Goal: Task Accomplishment & Management: Use online tool/utility

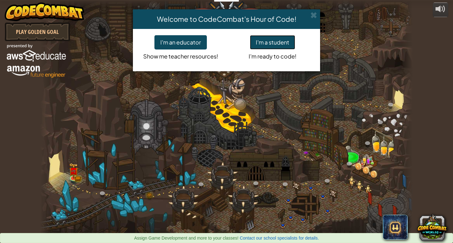
click at [274, 45] on button "I'm a student" at bounding box center [272, 42] width 45 height 14
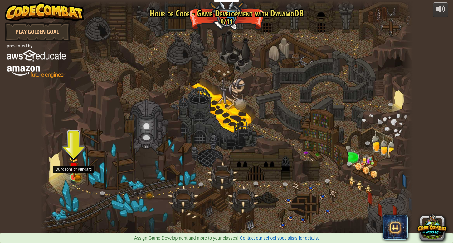
click at [75, 169] on img at bounding box center [74, 168] width 6 height 6
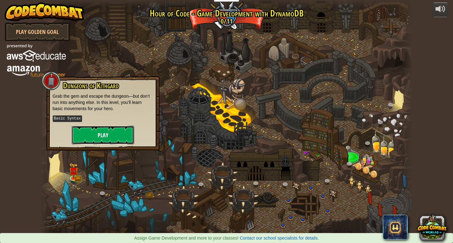
click at [104, 131] on button "Play" at bounding box center [103, 135] width 62 height 19
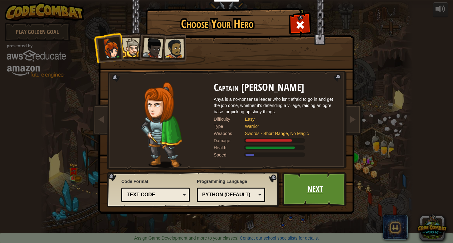
click at [310, 193] on link "Next" at bounding box center [314, 189] width 65 height 34
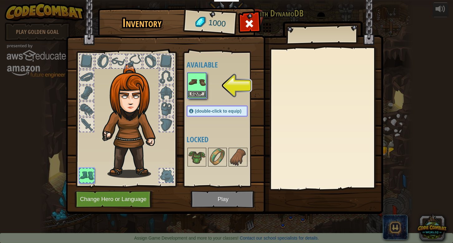
click at [194, 87] on img at bounding box center [196, 82] width 17 height 17
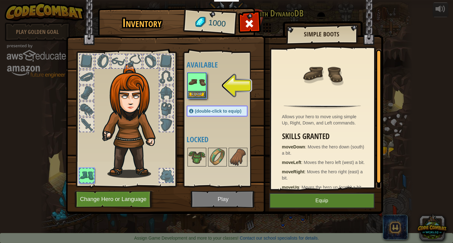
scroll to position [8, 0]
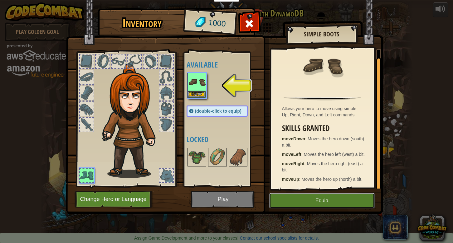
click at [318, 202] on button "Equip" at bounding box center [321, 201] width 105 height 16
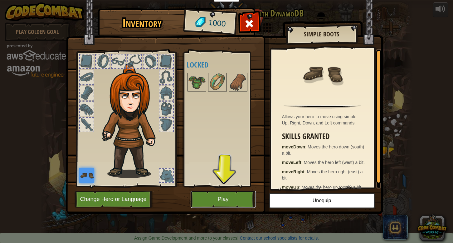
click at [218, 199] on button "Play" at bounding box center [222, 199] width 65 height 17
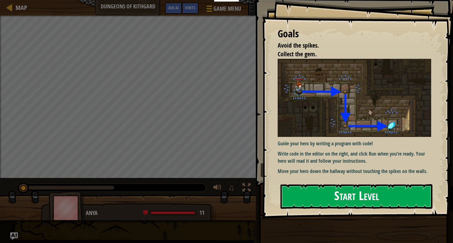
click at [329, 201] on button "Start Level" at bounding box center [356, 197] width 152 height 25
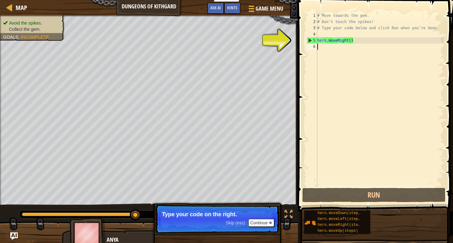
click at [310, 40] on div "5" at bounding box center [312, 40] width 10 height 6
click at [310, 39] on div "5" at bounding box center [312, 40] width 10 height 6
type textarea "hero.moveRight()"
click at [336, 40] on div "# Move towards the gem. # Don’t touch the spikes! # Type your code below and cl…" at bounding box center [380, 105] width 128 height 187
click at [358, 42] on div "# Move towards the gem. # Don’t touch the spikes! # Type your code below and cl…" at bounding box center [380, 105] width 128 height 187
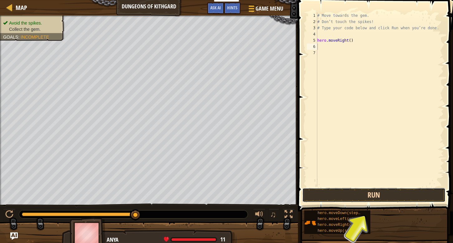
click at [370, 194] on button "Run" at bounding box center [373, 195] width 143 height 14
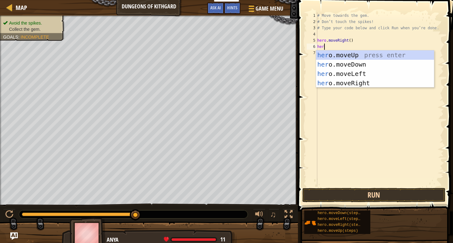
scroll to position [3, 0]
type textarea "hero"
click at [362, 64] on div "hero .moveUp press enter hero .moveDown press enter hero .moveLeft press enter …" at bounding box center [375, 79] width 118 height 56
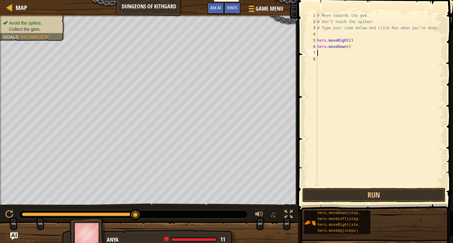
scroll to position [3, 0]
click at [370, 193] on button "Run" at bounding box center [373, 195] width 143 height 14
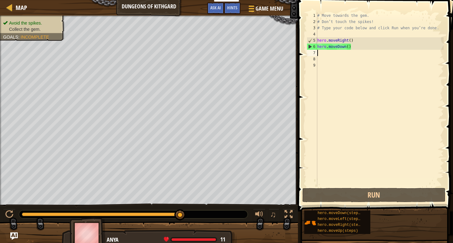
click at [320, 53] on div "# Move towards the gem. # Don’t touch the spikes! # Type your code below and cl…" at bounding box center [380, 105] width 128 height 187
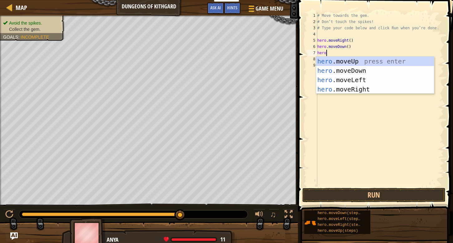
type textarea "hero."
click at [336, 88] on div "hero. moveUp press enter hero. moveDown press enter hero. moveLeft press enter …" at bounding box center [375, 85] width 118 height 56
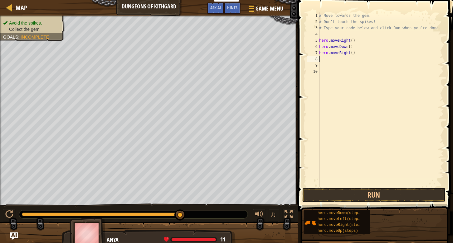
scroll to position [3, 0]
click at [346, 197] on button "Run" at bounding box center [373, 195] width 143 height 14
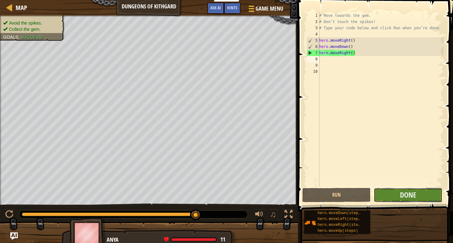
click at [393, 196] on button "Done" at bounding box center [407, 195] width 68 height 14
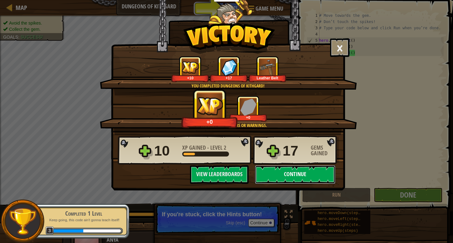
click at [293, 174] on button "Continue" at bounding box center [295, 175] width 80 height 19
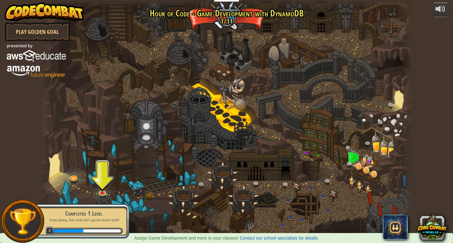
click at [103, 167] on div at bounding box center [226, 121] width 373 height 243
click at [103, 192] on link at bounding box center [102, 192] width 12 height 12
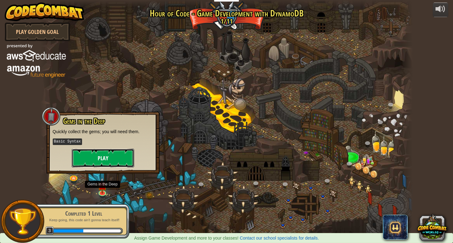
click at [104, 160] on button "Play" at bounding box center [103, 158] width 62 height 19
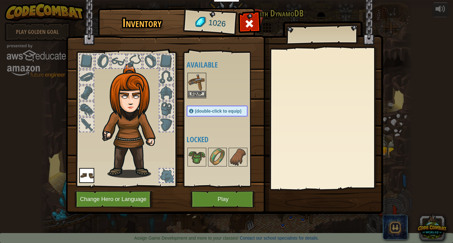
click at [196, 89] on img at bounding box center [196, 82] width 17 height 17
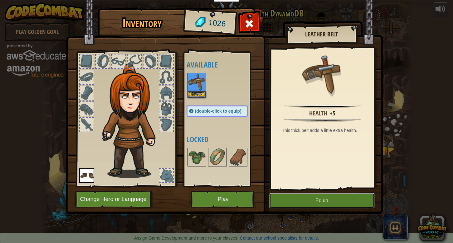
click at [322, 200] on button "Equip" at bounding box center [321, 201] width 105 height 16
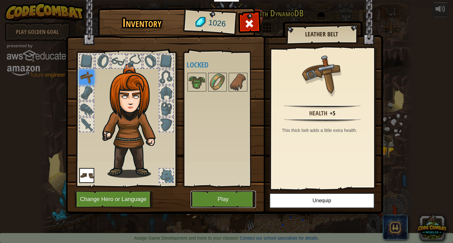
click at [219, 200] on button "Play" at bounding box center [222, 199] width 65 height 17
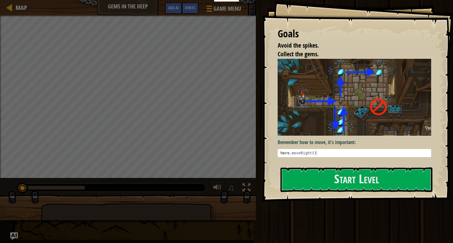
click at [334, 121] on img at bounding box center [353, 97] width 153 height 77
click at [345, 178] on button "Start Level" at bounding box center [356, 180] width 152 height 25
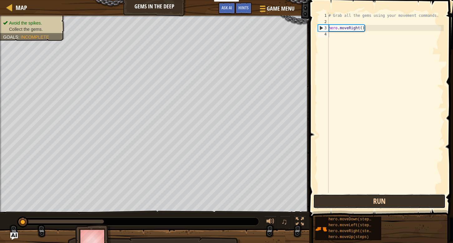
click at [380, 201] on button "Run" at bounding box center [379, 202] width 132 height 14
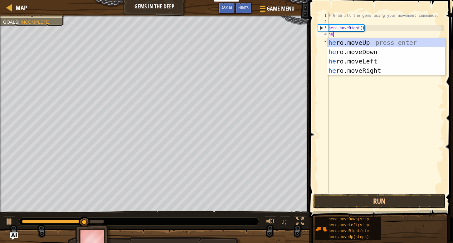
scroll to position [3, 0]
type textarea "hero"
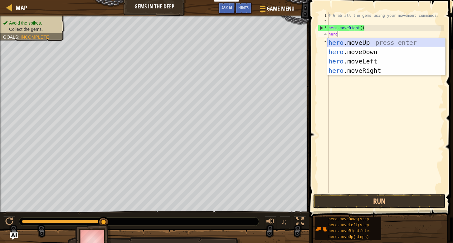
click at [377, 42] on div "hero .moveUp press enter hero .moveDown press enter hero .moveLeft press enter …" at bounding box center [386, 66] width 118 height 56
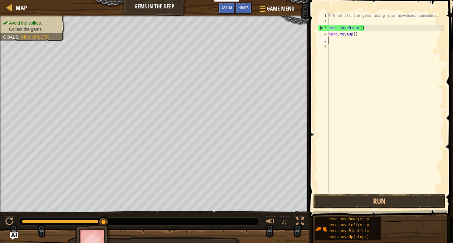
scroll to position [3, 0]
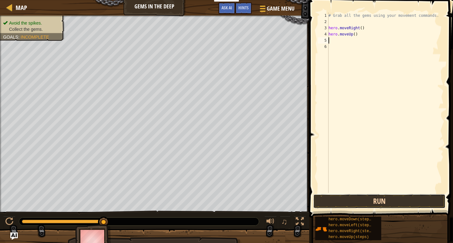
click at [377, 198] on button "Run" at bounding box center [379, 202] width 132 height 14
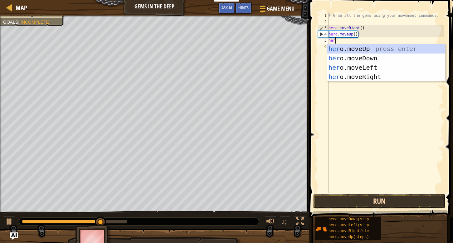
scroll to position [3, 0]
type textarea "hero."
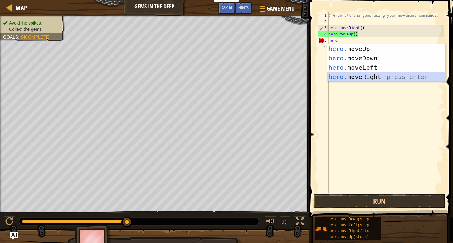
click at [377, 76] on div "hero. moveUp press enter hero. moveDown press enter hero. moveLeft press enter …" at bounding box center [386, 72] width 118 height 56
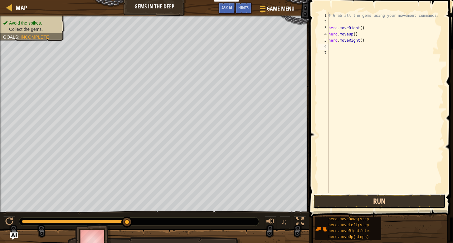
click at [378, 201] on button "Run" at bounding box center [379, 202] width 132 height 14
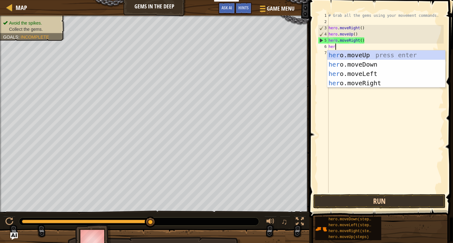
type textarea "hero"
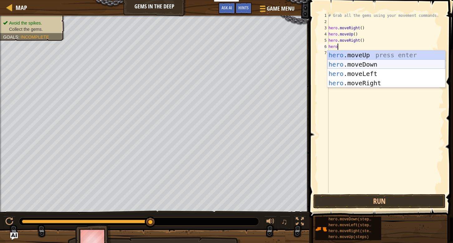
click at [384, 63] on div "hero .moveUp press enter hero .moveDown press enter hero .moveLeft press enter …" at bounding box center [386, 79] width 118 height 56
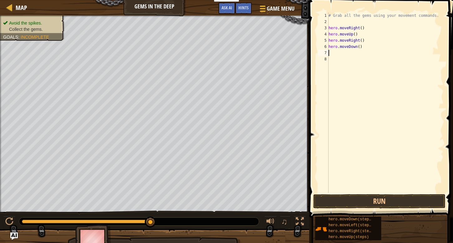
scroll to position [3, 0]
click at [374, 202] on button "Run" at bounding box center [379, 202] width 132 height 14
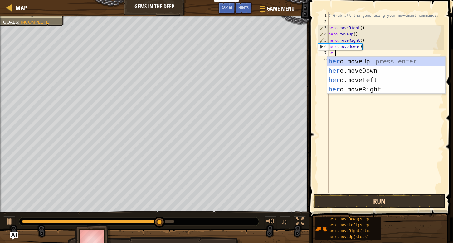
type textarea "hero"
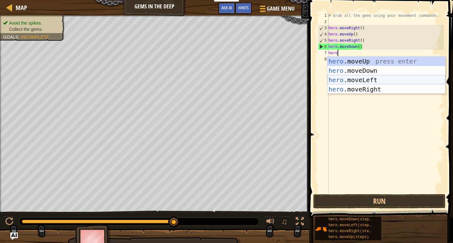
click at [379, 80] on div "hero .moveUp press enter hero .moveDown press enter hero .moveLeft press enter …" at bounding box center [386, 85] width 118 height 56
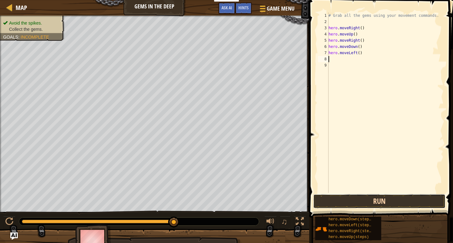
click at [379, 207] on button "Run" at bounding box center [379, 202] width 132 height 14
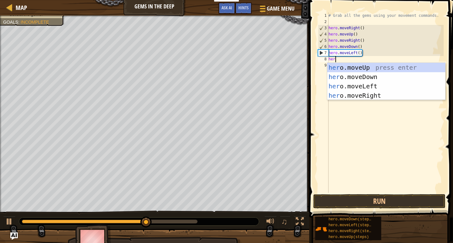
type textarea "hero"
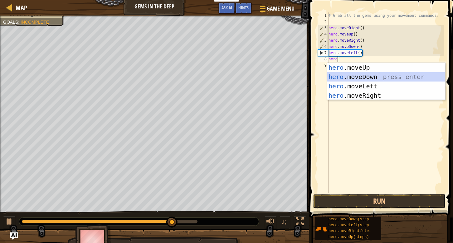
click at [374, 77] on div "hero .moveUp press enter hero .moveDown press enter hero .moveLeft press enter …" at bounding box center [386, 91] width 118 height 56
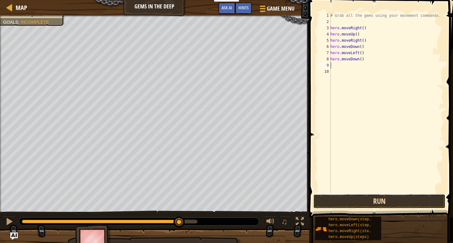
click at [371, 201] on button "Run" at bounding box center [379, 202] width 132 height 14
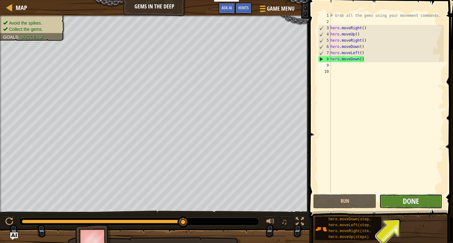
click at [412, 203] on span "Done" at bounding box center [410, 201] width 16 height 10
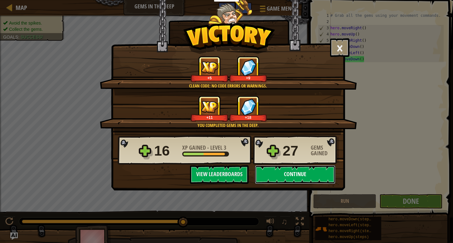
click at [294, 176] on button "Continue" at bounding box center [295, 175] width 80 height 19
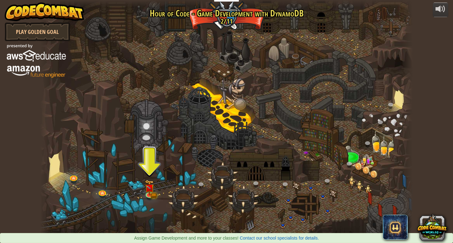
click at [150, 172] on div at bounding box center [226, 121] width 373 height 243
click at [150, 187] on img at bounding box center [150, 185] width 6 height 6
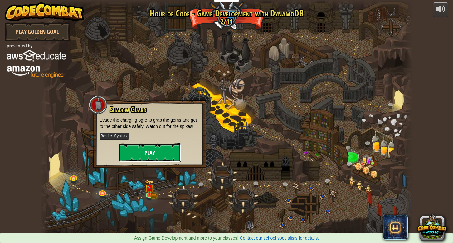
click at [150, 152] on button "Play" at bounding box center [149, 153] width 62 height 19
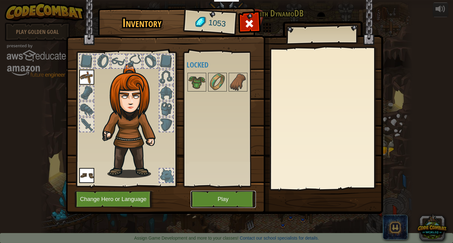
click at [221, 199] on button "Play" at bounding box center [222, 199] width 65 height 17
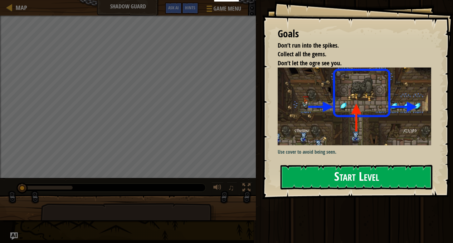
click at [359, 178] on button "Start Level" at bounding box center [356, 177] width 152 height 25
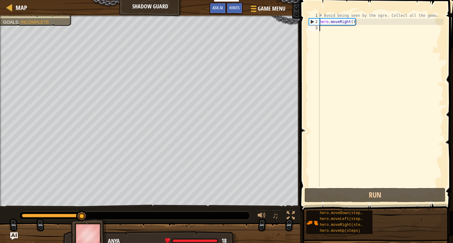
scroll to position [3, 0]
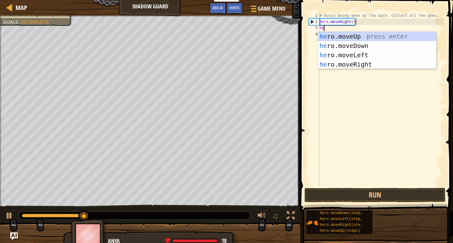
type textarea "hero"
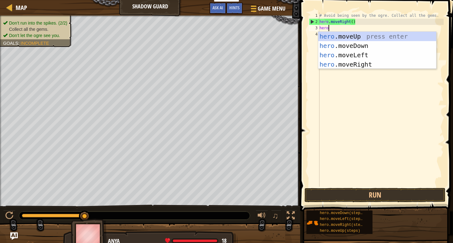
scroll to position [3, 0]
click at [363, 35] on div "hero .moveUp press enter hero .moveDown press enter hero .moveLeft press enter …" at bounding box center [377, 60] width 118 height 56
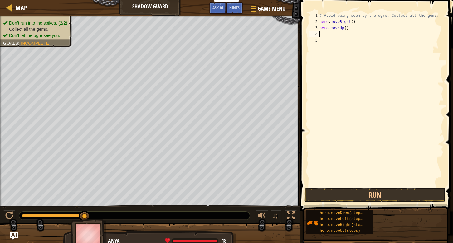
scroll to position [3, 0]
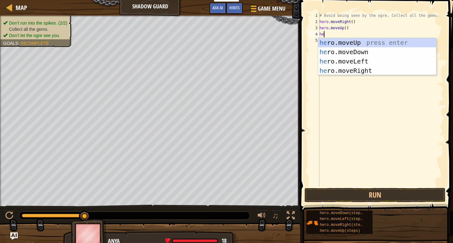
type textarea "hero"
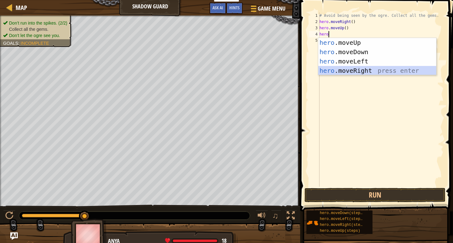
click at [356, 70] on div "hero .moveUp press enter hero .moveDown press enter hero .moveLeft press enter …" at bounding box center [377, 66] width 118 height 56
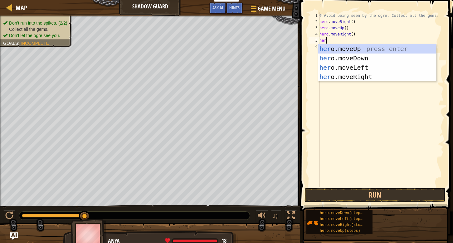
type textarea "hero"
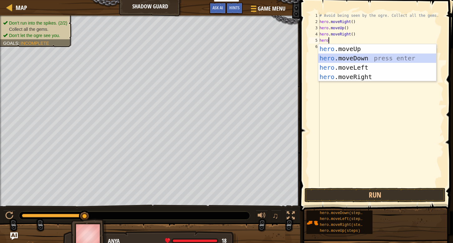
click at [348, 56] on div "hero .moveUp press enter hero .moveDown press enter hero .moveLeft press enter …" at bounding box center [377, 72] width 118 height 56
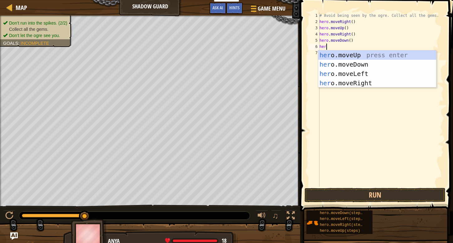
type textarea "hero"
click at [346, 85] on div "hero .moveUp press enter hero .moveDown press enter hero .moveLeft press enter …" at bounding box center [377, 79] width 118 height 56
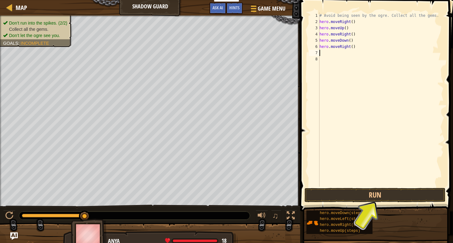
scroll to position [3, 0]
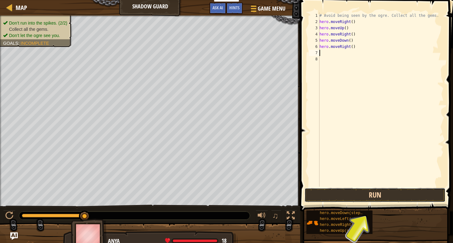
click at [377, 194] on button "Run" at bounding box center [374, 195] width 141 height 14
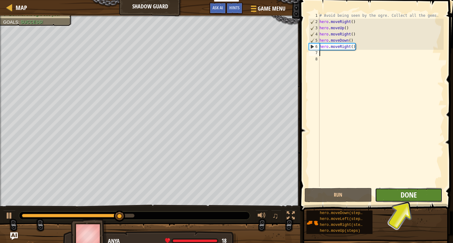
click at [407, 195] on span "Done" at bounding box center [408, 195] width 16 height 10
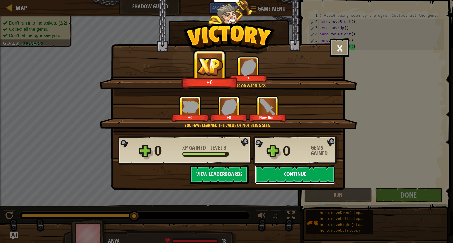
click at [296, 177] on button "Continue" at bounding box center [295, 175] width 80 height 19
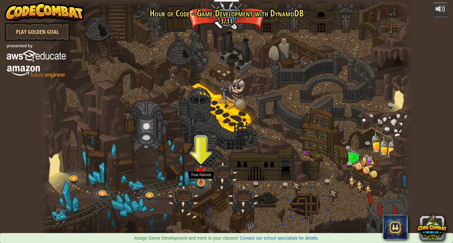
click at [200, 177] on img at bounding box center [200, 173] width 9 height 22
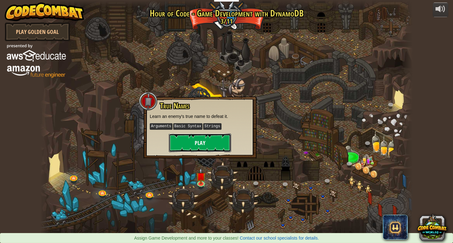
click at [202, 147] on button "Play" at bounding box center [200, 143] width 62 height 19
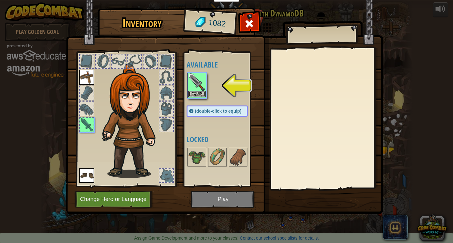
click at [194, 85] on img at bounding box center [196, 82] width 17 height 17
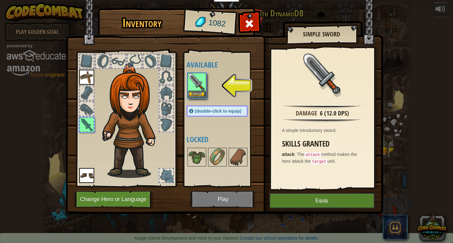
click at [194, 85] on img at bounding box center [196, 82] width 17 height 17
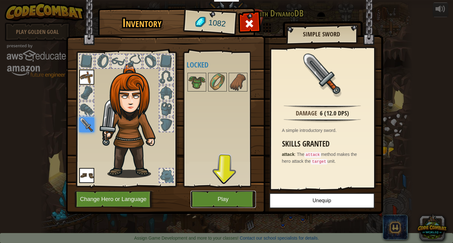
click at [218, 200] on button "Play" at bounding box center [222, 199] width 65 height 17
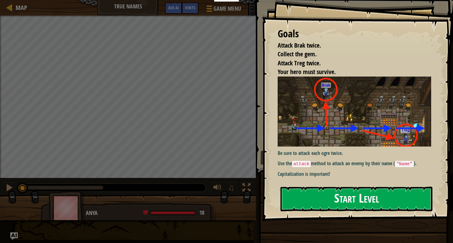
click at [345, 197] on button "Start Level" at bounding box center [356, 199] width 152 height 25
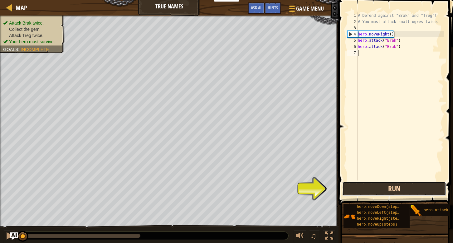
click at [387, 189] on button "Run" at bounding box center [394, 189] width 104 height 14
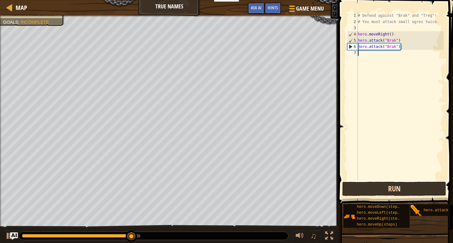
scroll to position [3, 0]
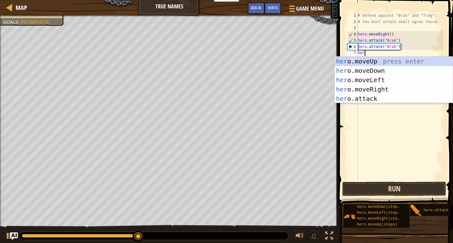
type textarea "hero"
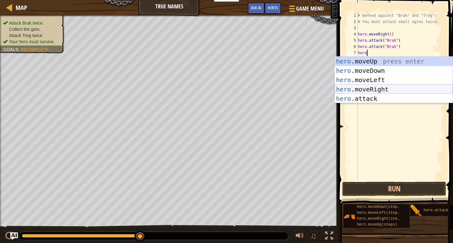
click at [388, 90] on div "hero .moveUp press enter hero .moveDown press enter hero .moveLeft press enter …" at bounding box center [393, 89] width 118 height 65
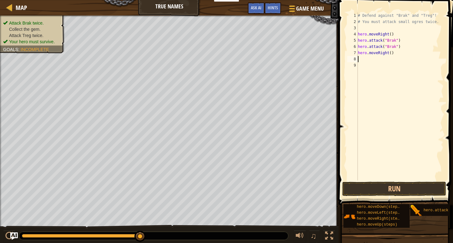
scroll to position [3, 0]
click at [381, 191] on button "Run" at bounding box center [394, 189] width 104 height 14
type textarea "hero.attack("Treg")"
drag, startPoint x: 405, startPoint y: 59, endPoint x: 356, endPoint y: 62, distance: 48.7
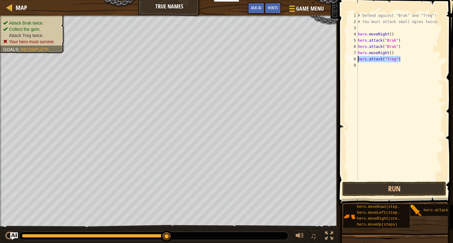
click at [356, 62] on div "hero.attack("Treg") 1 2 3 4 5 6 7 8 9 # Defend against "Brak" and "Treg"! # You…" at bounding box center [395, 96] width 98 height 168
click at [362, 66] on div "# Defend against "Brak" and "Treg"! # You must attack small ogres twice. hero .…" at bounding box center [399, 102] width 87 height 181
paste textarea "hero.attack("Treg")"
type textarea "hero.attack("Treg")"
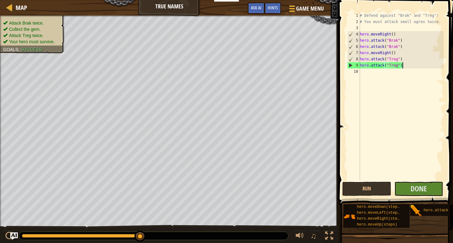
click at [364, 74] on div "# Defend against "Brak" and "Treg"! # You must attack small ogres twice. hero .…" at bounding box center [400, 102] width 85 height 181
paste textarea "hero.attack("Treg")"
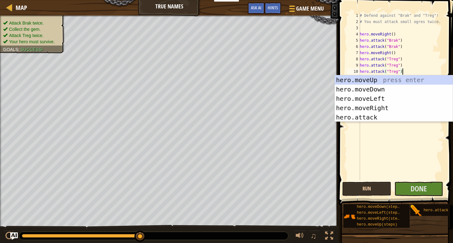
type textarea "hero.attack("Treg")"
click at [363, 190] on button "Run" at bounding box center [366, 189] width 49 height 14
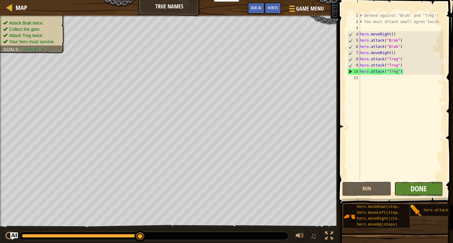
click at [418, 189] on span "Done" at bounding box center [418, 189] width 16 height 10
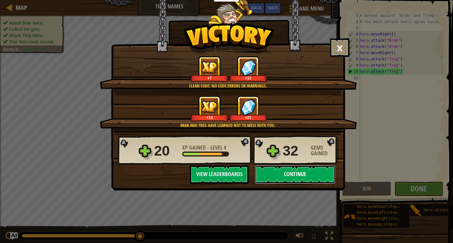
click at [294, 176] on button "Continue" at bounding box center [295, 175] width 80 height 19
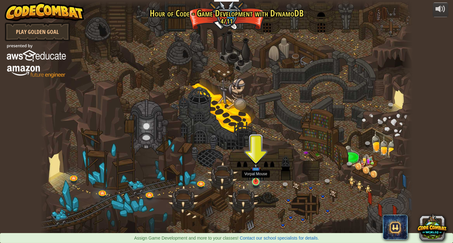
click at [255, 176] on img at bounding box center [255, 172] width 9 height 22
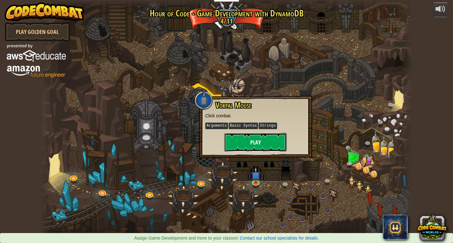
click at [261, 137] on button "Play" at bounding box center [255, 142] width 62 height 19
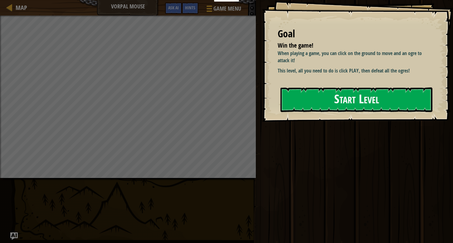
click at [349, 100] on button "Start Level" at bounding box center [356, 100] width 152 height 25
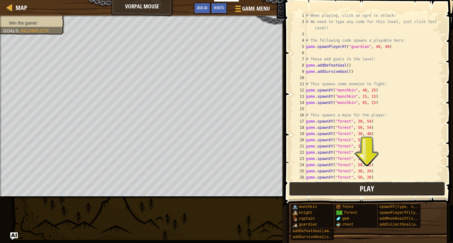
click at [359, 189] on button "Play" at bounding box center [367, 189] width 156 height 14
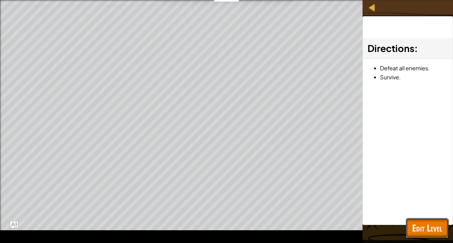
click at [425, 228] on span "Edit Level" at bounding box center [427, 228] width 30 height 13
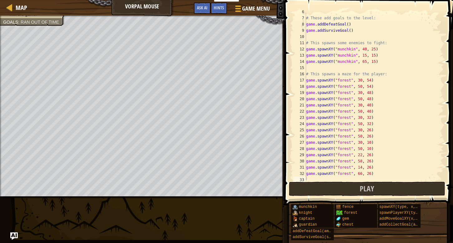
scroll to position [44, 0]
click at [313, 179] on div "# These add goals to the level: game . addDefeatGoal ( ) game . addSurviveGoal …" at bounding box center [374, 99] width 139 height 181
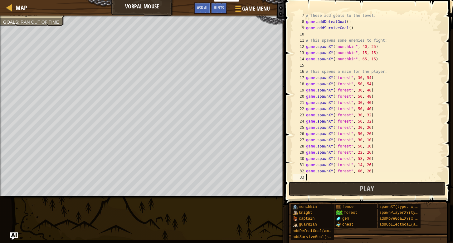
click at [313, 179] on div "# These add goals to the level: game . addDefeatGoal ( ) game . addSurviveGoal …" at bounding box center [374, 102] width 139 height 181
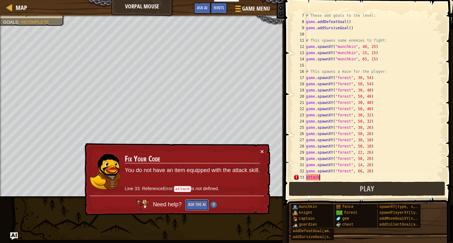
click at [193, 204] on button "Ask the AI" at bounding box center [197, 206] width 24 height 12
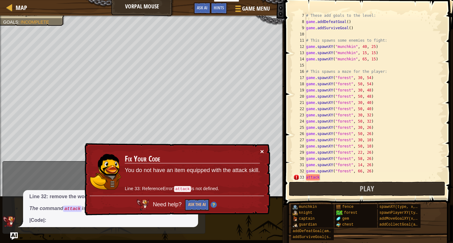
click at [261, 153] on button "×" at bounding box center [262, 151] width 4 height 7
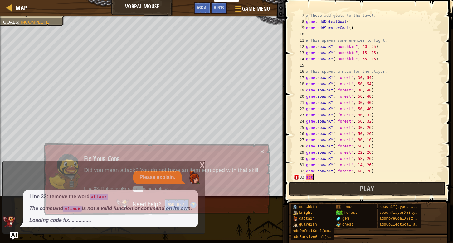
scroll to position [3, 0]
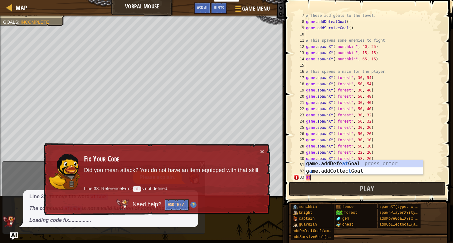
type textarea "a"
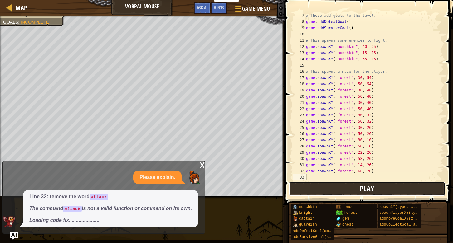
click at [361, 191] on span "Play" at bounding box center [366, 189] width 14 height 10
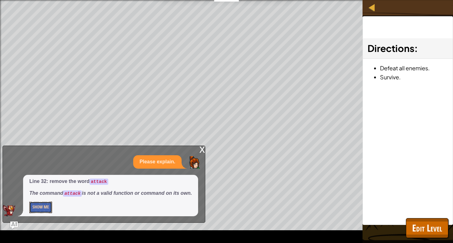
click at [40, 208] on button "Show Me" at bounding box center [40, 208] width 23 height 12
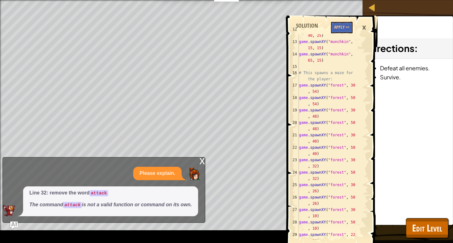
scroll to position [181, 0]
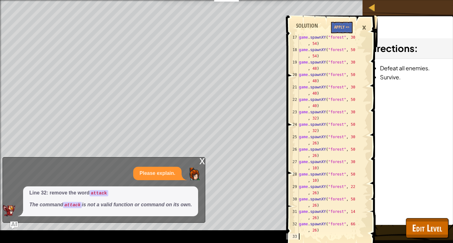
click at [309, 237] on div "game . spawnXY ( "forest" , 30 , 54 ) game . spawnXY ( "forest" , 50 , 54 ) gam…" at bounding box center [327, 146] width 61 height 224
click at [202, 162] on div "x" at bounding box center [202, 161] width 6 height 6
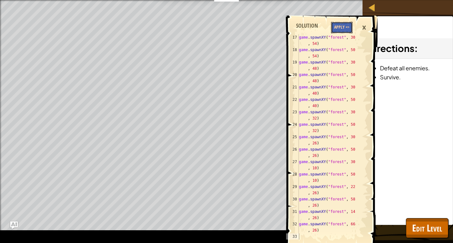
click at [338, 26] on button "Apply =>" at bounding box center [342, 28] width 22 height 12
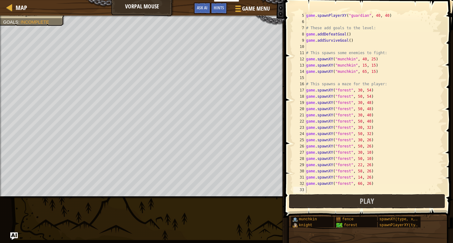
scroll to position [31, 0]
click at [364, 201] on span "Play" at bounding box center [366, 201] width 14 height 10
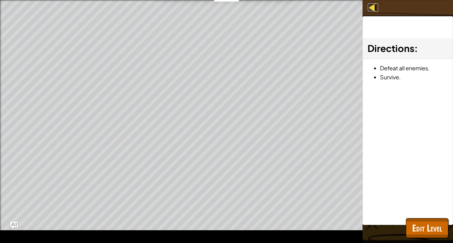
click at [371, 8] on div at bounding box center [372, 7] width 8 height 8
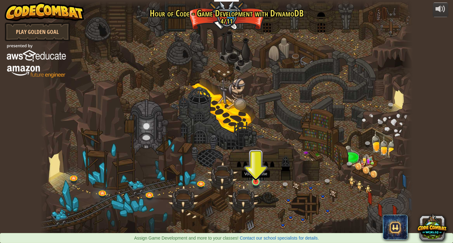
click at [256, 176] on img at bounding box center [255, 172] width 9 height 22
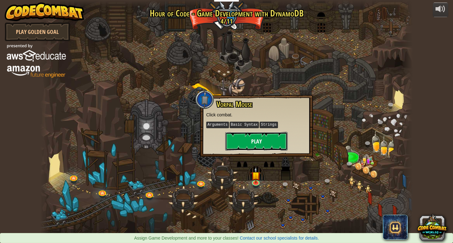
click at [252, 144] on button "Play" at bounding box center [256, 141] width 62 height 19
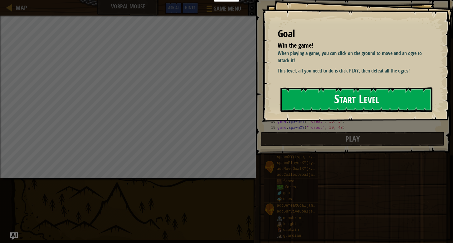
click at [346, 101] on button "Start Level" at bounding box center [356, 100] width 152 height 25
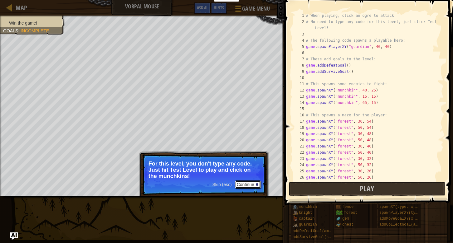
click at [247, 186] on button "Continue" at bounding box center [248, 185] width 26 height 8
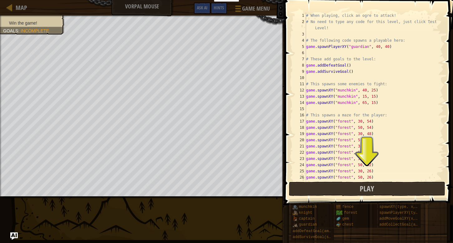
scroll to position [3, 0]
click at [359, 190] on button "Play" at bounding box center [367, 189] width 156 height 14
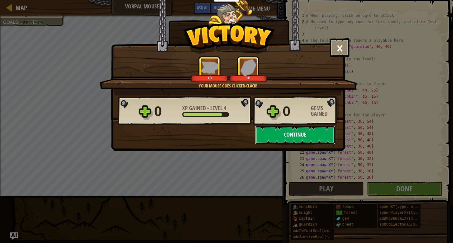
click at [291, 135] on button "Continue" at bounding box center [295, 135] width 80 height 19
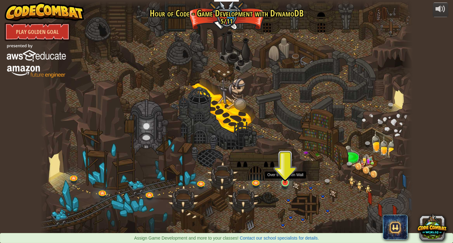
click at [287, 176] on img at bounding box center [284, 173] width 9 height 22
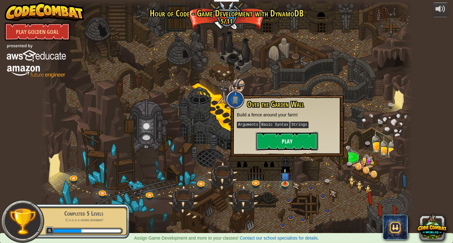
click at [287, 140] on button "Play" at bounding box center [287, 141] width 62 height 19
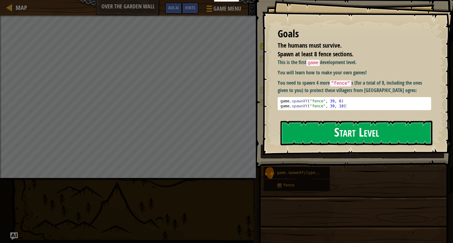
click at [350, 133] on button "Start Level" at bounding box center [356, 133] width 152 height 25
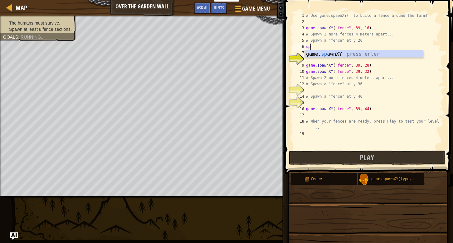
scroll to position [3, 0]
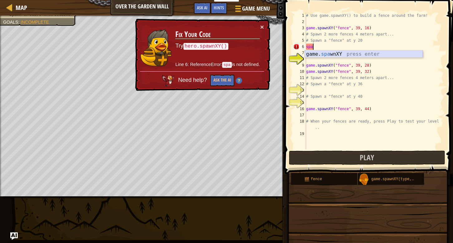
click at [324, 55] on div "game. spa wnXY press enter" at bounding box center [364, 62] width 118 height 22
type textarea "game.spawnXY("fence", 36, 30)"
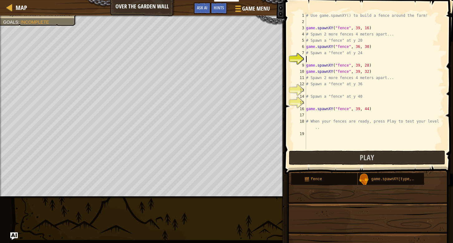
click at [310, 60] on div "# Use game.spawnXY() to build a fence around the farm! game . spawnXY ( "fence"…" at bounding box center [374, 87] width 139 height 150
type textarea "s"
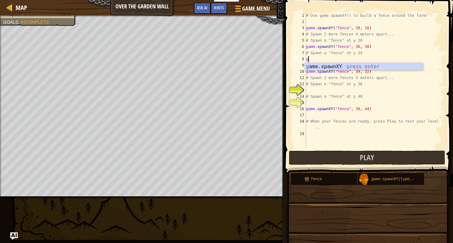
type textarea "game.spawnXY("fence", 36, 30)"
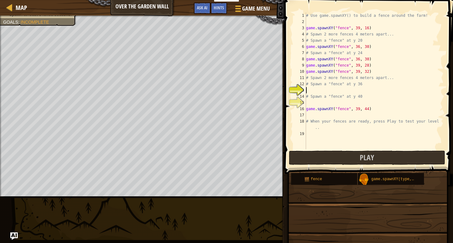
click at [308, 90] on div "# Use game.spawnXY() to build a fence around the farm! game . spawnXY ( "fence"…" at bounding box center [374, 87] width 139 height 150
type textarea "game.spawnXY("fence", 36, 30)"
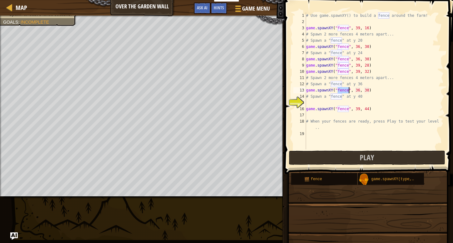
click at [311, 105] on div "# Use game.spawnXY() to build a fence around the farm! game . spawnXY ( "fence"…" at bounding box center [374, 87] width 139 height 150
type textarea "s"
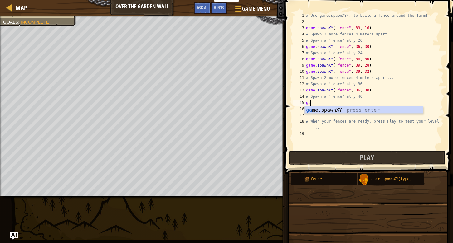
click at [316, 113] on div "ga me.spawnXY press enter" at bounding box center [364, 118] width 118 height 22
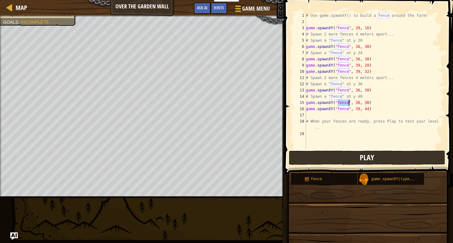
type textarea "game.spawnXY("fence", 36, 30)"
click at [349, 159] on button "Play" at bounding box center [367, 158] width 156 height 14
click at [309, 116] on div "# Use game.spawnXY() to build a fence around the farm! game . spawnXY ( "fence"…" at bounding box center [374, 87] width 139 height 150
click at [362, 157] on span "Play" at bounding box center [366, 158] width 14 height 10
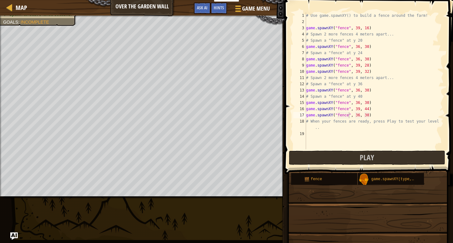
type textarea "# Spawn a "fence" at y 40"
click at [365, 96] on div "# Use game.spawnXY() to build a fence around the farm! game . spawnXY ( "fence"…" at bounding box center [374, 87] width 139 height 150
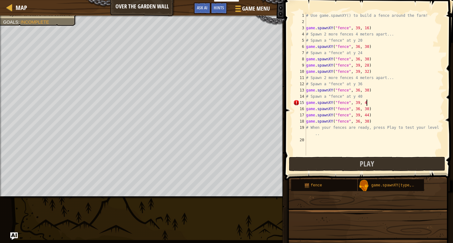
scroll to position [3, 5]
type textarea "game.spawnXY("fence", 39, 40)"
click at [370, 163] on span "Play" at bounding box center [366, 164] width 14 height 10
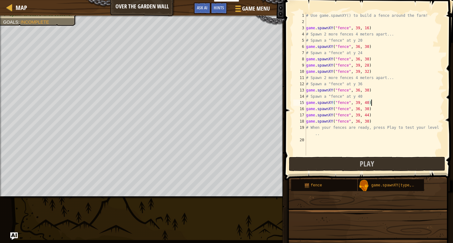
click at [373, 103] on div "# Use game.spawnXY() to build a fence around the farm! game . spawnXY ( "fence"…" at bounding box center [374, 90] width 139 height 156
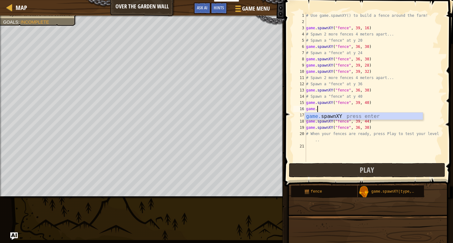
scroll to position [3, 1]
click at [359, 111] on div "# Use game.spawnXY() to build a fence around the farm! game . spawnXY ( "fence"…" at bounding box center [374, 93] width 139 height 162
click at [368, 108] on div "# Use game.spawnXY() to build a fence around the farm! game . spawnXY ( "fence"…" at bounding box center [374, 93] width 139 height 162
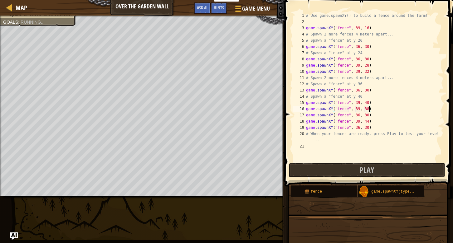
scroll to position [3, 5]
type textarea "game.spawnXY("fence", 39, 38)"
click at [358, 172] on button "Play" at bounding box center [367, 170] width 156 height 14
click at [373, 110] on div "# Use game.spawnXY() to build a fence around the farm! game . spawnXY ( "fence"…" at bounding box center [374, 93] width 139 height 162
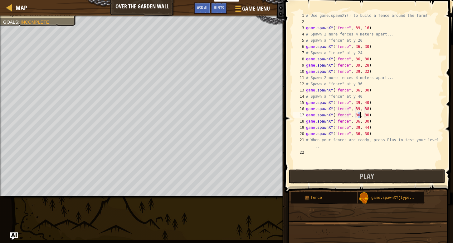
click at [359, 115] on div "# Use game.spawnXY() to build a fence around the farm! game . spawnXY ( "fence"…" at bounding box center [374, 96] width 139 height 168
drag, startPoint x: 356, startPoint y: 115, endPoint x: 359, endPoint y: 116, distance: 3.4
click at [359, 116] on div "# Use game.spawnXY() to build a fence around the farm! game . spawnXY ( "fence"…" at bounding box center [374, 96] width 139 height 168
click at [369, 115] on div "# Use game.spawnXY() to build a fence around the farm! game . spawnXY ( "fence"…" at bounding box center [374, 96] width 139 height 168
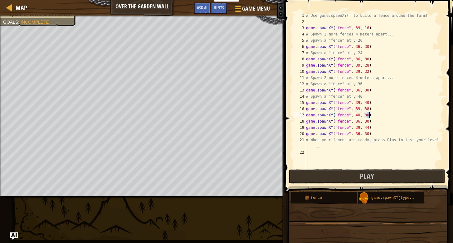
type textarea "game.spawnXY("fence", 40, 38)"
click at [368, 178] on span "Play" at bounding box center [366, 176] width 14 height 10
click at [359, 116] on div "# Use game.spawnXY() to build a fence around the farm! game . spawnXY ( "fence"…" at bounding box center [374, 96] width 139 height 168
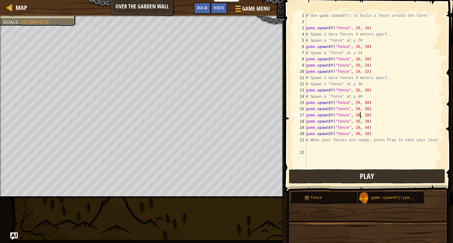
type textarea "game.spawnXY("fence", 36, 38)"
click at [365, 176] on span "Play" at bounding box center [366, 176] width 14 height 10
click at [372, 115] on div "# Use game.spawnXY() to build a fence around the farm! game . spawnXY ( "fence"…" at bounding box center [374, 96] width 139 height 168
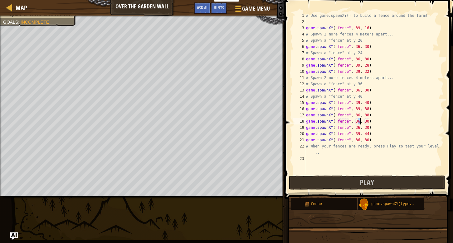
click at [359, 121] on div "# Use game.spawnXY() to build a fence around the farm! game . spawnXY ( "fence"…" at bounding box center [374, 99] width 139 height 175
click at [369, 121] on div "# Use game.spawnXY() to build a fence around the farm! game . spawnXY ( "fence"…" at bounding box center [374, 99] width 139 height 175
type textarea "game.spawnXY("fence", 35, 36)"
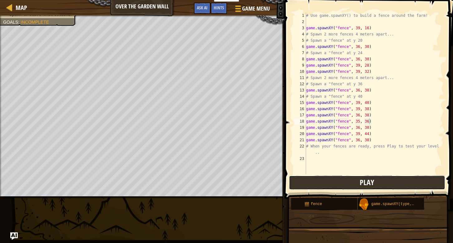
click at [353, 185] on button "Play" at bounding box center [367, 183] width 156 height 14
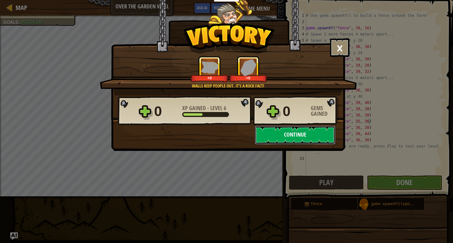
click at [296, 135] on button "Continue" at bounding box center [295, 135] width 80 height 19
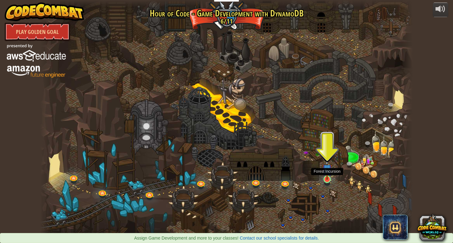
click at [328, 179] on img at bounding box center [326, 169] width 9 height 22
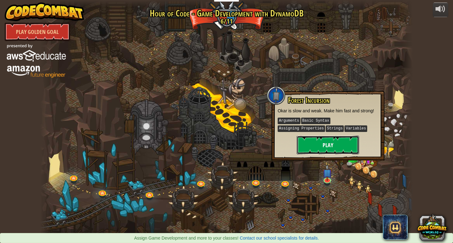
click at [329, 142] on button "Play" at bounding box center [327, 145] width 62 height 19
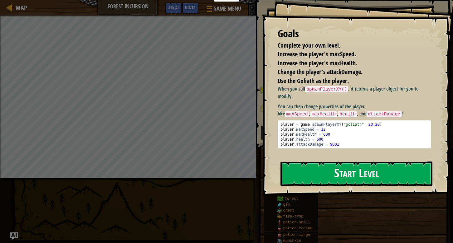
click at [356, 174] on button "Start Level" at bounding box center [356, 174] width 152 height 25
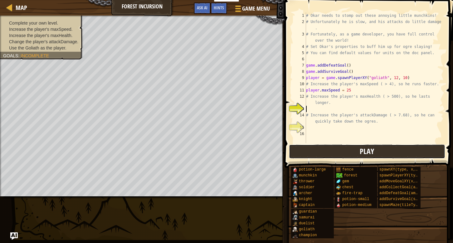
click at [364, 151] on span "Play" at bounding box center [366, 152] width 14 height 10
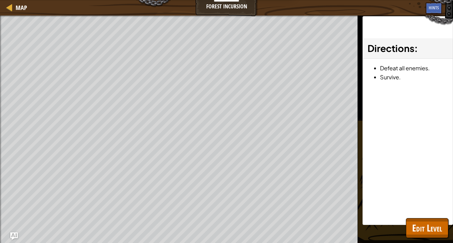
click at [401, 71] on li "Defeat all enemies." at bounding box center [414, 68] width 68 height 9
click at [421, 229] on span "Edit Level" at bounding box center [427, 228] width 30 height 13
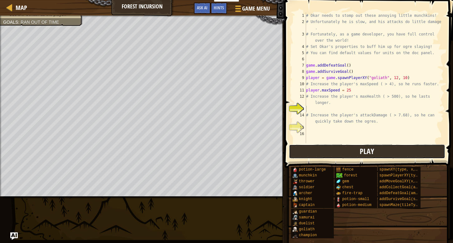
click at [363, 151] on span "Play" at bounding box center [366, 152] width 14 height 10
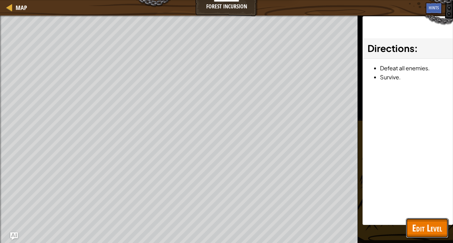
click at [418, 228] on span "Edit Level" at bounding box center [427, 228] width 30 height 13
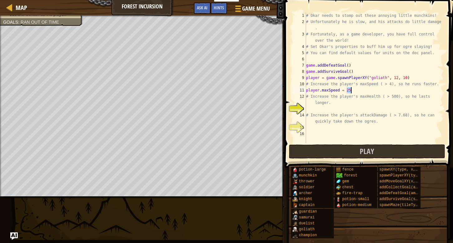
drag, startPoint x: 347, startPoint y: 91, endPoint x: 351, endPoint y: 90, distance: 4.7
click at [351, 90] on div "# Okar needs to stomp out these annoying little munchkins! # Unfortunately he i…" at bounding box center [374, 83] width 139 height 143
type textarea "player.maxSpeed = 50"
click at [312, 108] on div "# Okar needs to stomp out these annoying little munchkins! # Unfortunately he i…" at bounding box center [374, 83] width 139 height 143
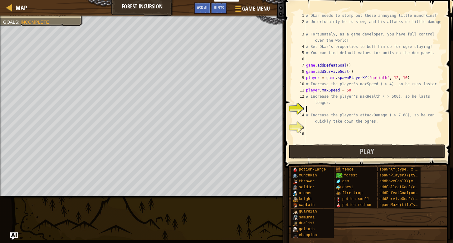
scroll to position [3, 0]
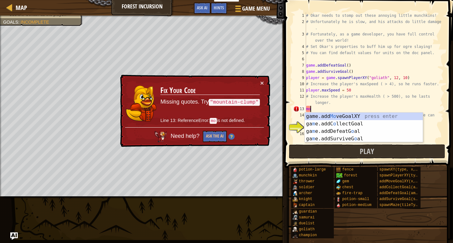
type textarea "m"
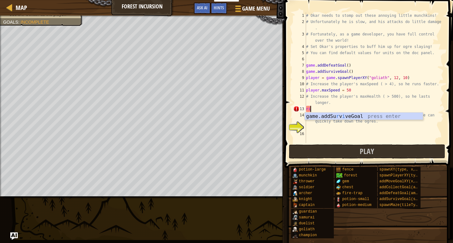
type textarea "r"
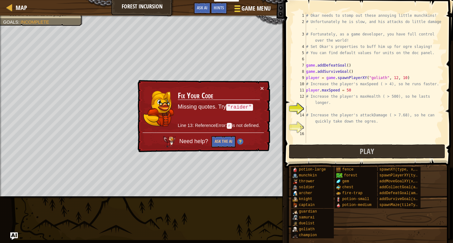
click at [249, 10] on span "Game Menu" at bounding box center [255, 8] width 29 height 8
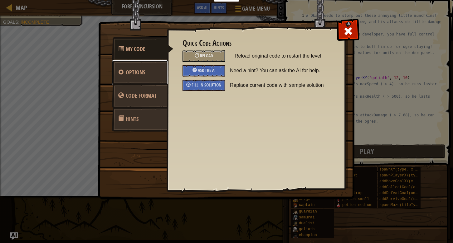
click at [144, 73] on span "Options" at bounding box center [135, 73] width 19 height 8
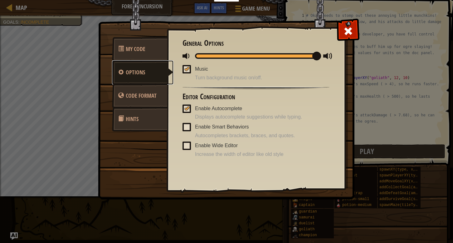
scroll to position [1, 0]
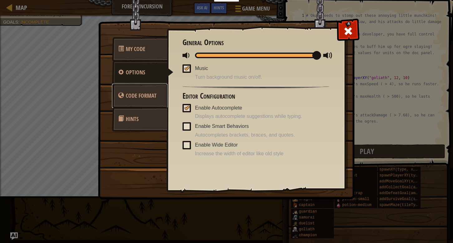
click at [142, 98] on span "Code Format" at bounding box center [141, 96] width 31 height 8
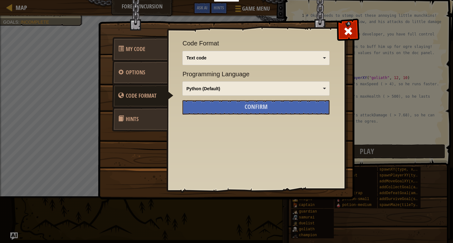
click at [144, 123] on link "Hints" at bounding box center [139, 119] width 55 height 24
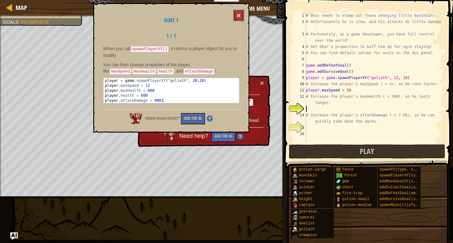
click at [238, 16] on span at bounding box center [238, 15] width 4 height 4
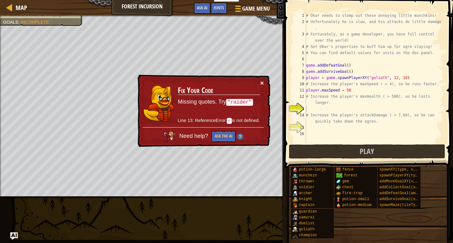
click at [262, 84] on button "×" at bounding box center [262, 83] width 4 height 7
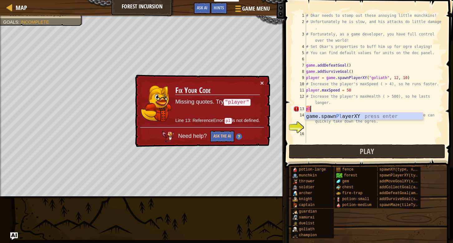
type textarea "p"
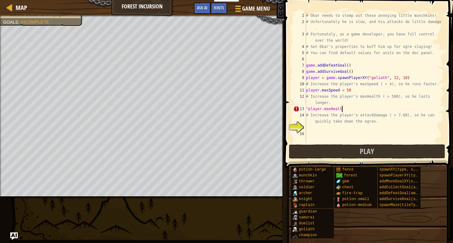
scroll to position [3, 3]
type textarea ""player.maxHealth"
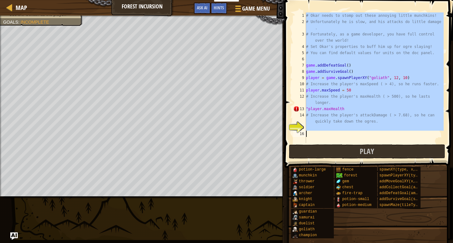
click at [348, 109] on div "# Okar needs to stomp out these annoying little munchkins! # Unfortunately he i…" at bounding box center [374, 77] width 139 height 131
type textarea ""player.maxHealth"
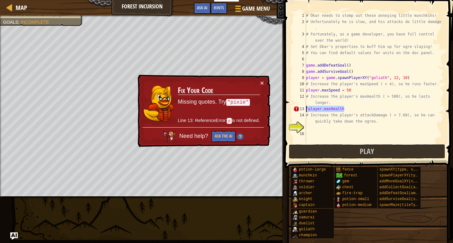
drag, startPoint x: 348, startPoint y: 109, endPoint x: 305, endPoint y: 111, distance: 43.4
click at [305, 111] on div ""player.maxHealth 1 2 3 4 5 6 7 8 9 10 11 12 13 14 15 16 # Okar needs to stomp …" at bounding box center [368, 77] width 152 height 131
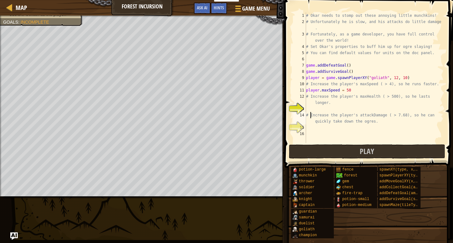
type textarea "Increase the player's attackDamage ( > 7.68), so he can quickly take down the o…"
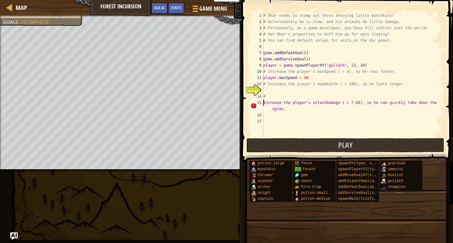
click at [278, 91] on div "# Okar needs to stomp out these annoying little munchkins! # Unfortunately he i…" at bounding box center [352, 80] width 181 height 137
type textarea "p"
drag, startPoint x: 304, startPoint y: 78, endPoint x: 309, endPoint y: 77, distance: 5.6
click at [309, 77] on div "# Okar needs to stomp out these annoying little munchkins! # Unfortunately he i…" at bounding box center [352, 80] width 181 height 137
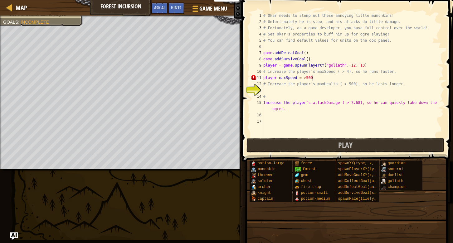
click at [318, 81] on div "# Okar needs to stomp out these annoying little munchkins! # Unfortunately he i…" at bounding box center [352, 80] width 181 height 137
type textarea "player.maxSpeed = >50"
click at [310, 114] on div "# Okar needs to stomp out these annoying little munchkins! # Unfortunately he i…" at bounding box center [352, 80] width 181 height 137
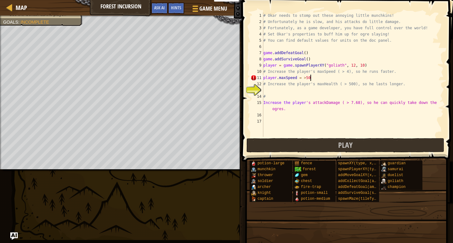
scroll to position [3, 0]
click at [273, 90] on div "# Okar needs to stomp out these annoying little munchkins! # Unfortunately he i…" at bounding box center [352, 80] width 181 height 137
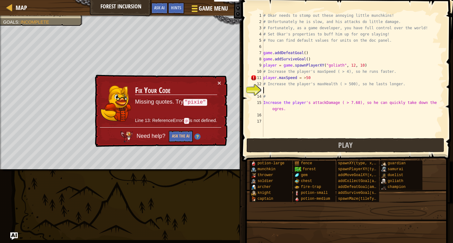
click at [203, 9] on span "Game Menu" at bounding box center [213, 8] width 29 height 8
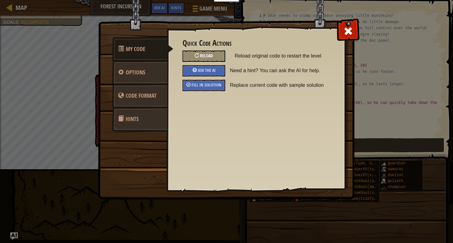
click at [205, 55] on span "Reload" at bounding box center [206, 56] width 13 height 6
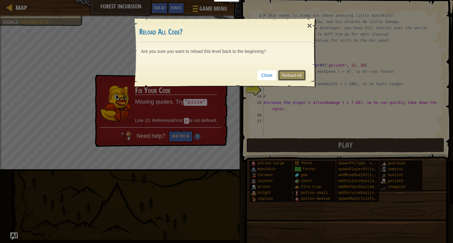
click at [295, 74] on link "Reload All" at bounding box center [292, 75] width 28 height 11
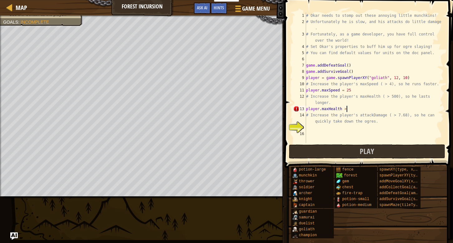
scroll to position [3, 3]
type textarea "player.maxHealth >500"
click at [316, 127] on div "# Okar needs to stomp out these annoying little munchkins! # Unfortunately he i…" at bounding box center [374, 83] width 139 height 143
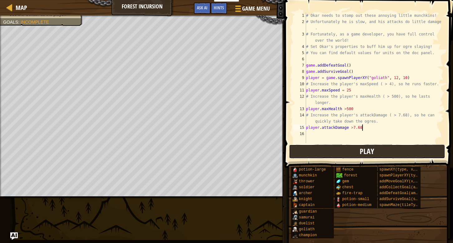
click at [359, 152] on button "Play" at bounding box center [367, 152] width 156 height 14
drag, startPoint x: 346, startPoint y: 110, endPoint x: 355, endPoint y: 110, distance: 8.4
click at [355, 110] on div "# Okar needs to stomp out these annoying little munchkins! # Unfortunately he i…" at bounding box center [374, 83] width 139 height 143
click at [368, 151] on span "Play" at bounding box center [366, 152] width 14 height 10
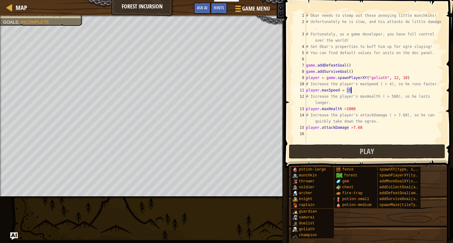
drag, startPoint x: 347, startPoint y: 91, endPoint x: 351, endPoint y: 92, distance: 4.5
click at [351, 92] on div "# Okar needs to stomp out these annoying little munchkins! # Unfortunately he i…" at bounding box center [374, 83] width 139 height 143
click at [365, 152] on span "Play" at bounding box center [366, 152] width 14 height 10
drag, startPoint x: 346, startPoint y: 90, endPoint x: 353, endPoint y: 91, distance: 6.3
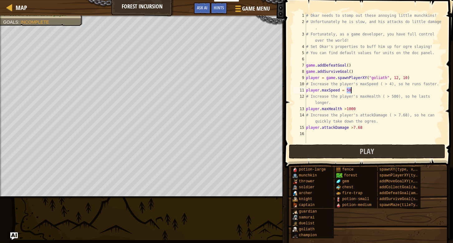
click at [353, 91] on div "# Okar needs to stomp out these annoying little munchkins! # Unfortunately he i…" at bounding box center [374, 83] width 139 height 143
click at [363, 150] on span "Play" at bounding box center [366, 152] width 14 height 10
drag, startPoint x: 345, startPoint y: 91, endPoint x: 355, endPoint y: 91, distance: 10.3
click at [355, 91] on div "# Okar needs to stomp out these annoying little munchkins! # Unfortunately he i…" at bounding box center [374, 83] width 139 height 143
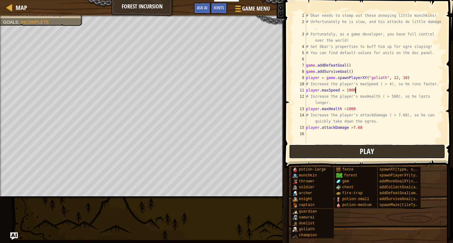
click at [363, 150] on span "Play" at bounding box center [366, 152] width 14 height 10
click at [305, 154] on button "Play" at bounding box center [367, 152] width 156 height 14
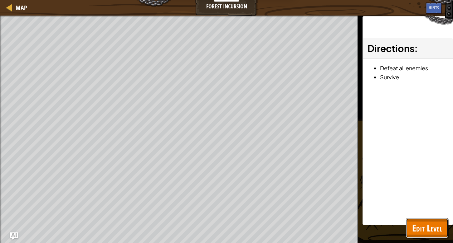
click at [419, 227] on span "Edit Level" at bounding box center [427, 228] width 30 height 13
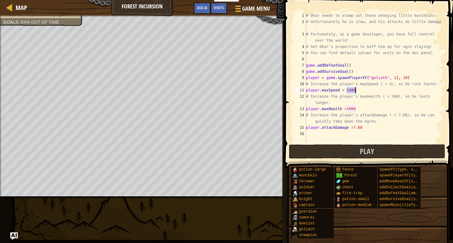
drag, startPoint x: 347, startPoint y: 91, endPoint x: 362, endPoint y: 91, distance: 15.0
click at [362, 91] on div "# Okar needs to stomp out these annoying little munchkins! # Unfortunately he i…" at bounding box center [374, 83] width 139 height 143
click at [360, 151] on span "Play" at bounding box center [366, 152] width 14 height 10
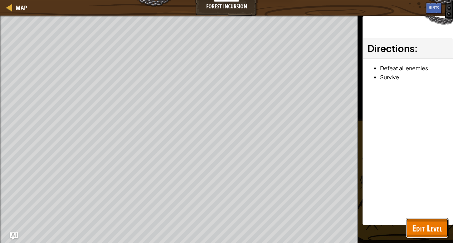
click at [421, 229] on span "Edit Level" at bounding box center [427, 228] width 30 height 13
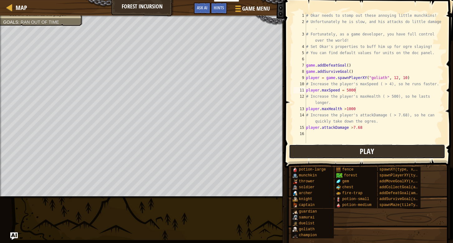
click at [368, 151] on span "Play" at bounding box center [366, 152] width 14 height 10
click at [349, 110] on div "# Okar needs to stomp out these annoying little munchkins! # Unfortunately he i…" at bounding box center [374, 83] width 139 height 143
click at [347, 91] on div "# Okar needs to stomp out these annoying little munchkins! # Unfortunately he i…" at bounding box center [374, 83] width 139 height 143
click at [365, 151] on span "Play" at bounding box center [366, 152] width 14 height 10
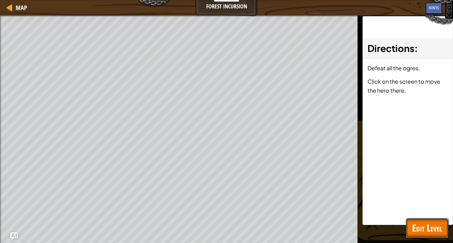
click at [429, 228] on span "Edit Level" at bounding box center [427, 228] width 30 height 13
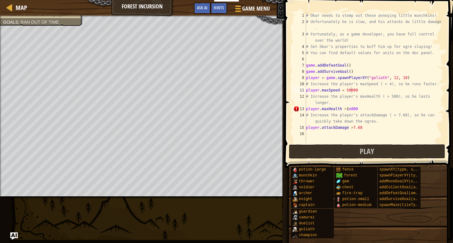
click at [350, 109] on div "# Okar needs to stomp out these annoying little munchkins! # Unfortunately he i…" at bounding box center [374, 83] width 139 height 143
click at [367, 152] on span "Play" at bounding box center [366, 152] width 14 height 10
click at [347, 90] on div "# Okar needs to stomp out these annoying little munchkins! # Unfortunately he i…" at bounding box center [374, 83] width 139 height 143
click at [364, 148] on span "Play" at bounding box center [366, 152] width 14 height 10
drag, startPoint x: 353, startPoint y: 128, endPoint x: 364, endPoint y: 131, distance: 11.5
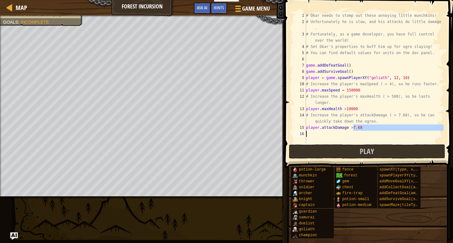
click at [364, 131] on div "# Okar needs to stomp out these annoying little munchkins! # Unfortunately he i…" at bounding box center [374, 83] width 139 height 143
click at [361, 153] on span "Play" at bounding box center [366, 152] width 14 height 10
click at [359, 91] on div "# Okar needs to stomp out these annoying little munchkins! # Unfortunately he i…" at bounding box center [374, 83] width 139 height 143
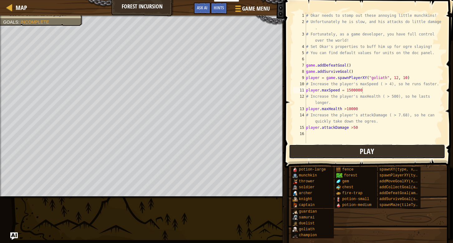
click at [375, 150] on button "Play" at bounding box center [367, 152] width 156 height 14
click at [367, 154] on span "Play" at bounding box center [366, 152] width 14 height 10
click at [361, 154] on span "Play" at bounding box center [366, 152] width 14 height 10
click at [359, 108] on div "# Okar needs to stomp out these annoying little munchkins! # Unfortunately he i…" at bounding box center [374, 83] width 139 height 143
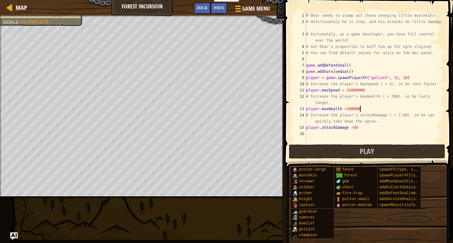
scroll to position [3, 4]
click at [364, 153] on span "Play" at bounding box center [366, 152] width 14 height 10
click at [346, 109] on div "# Okar needs to stomp out these annoying little munchkins! # Unfortunately he i…" at bounding box center [374, 83] width 139 height 143
click at [363, 150] on span "Play" at bounding box center [366, 152] width 14 height 10
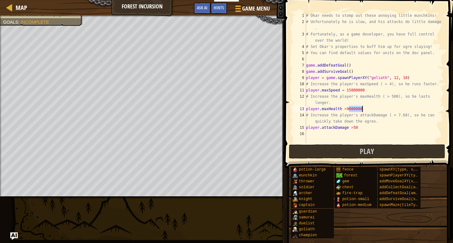
drag, startPoint x: 349, startPoint y: 108, endPoint x: 369, endPoint y: 109, distance: 19.7
click at [369, 109] on div "# Okar needs to stomp out these annoying little munchkins! # Unfortunately he i…" at bounding box center [374, 83] width 139 height 143
click at [371, 151] on span "Play" at bounding box center [366, 152] width 14 height 10
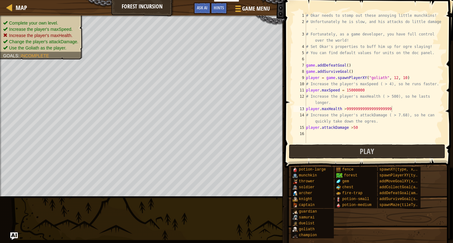
click at [33, 24] on ul "Complete your own level. Increase the player's maxSpeed. Increase the player's …" at bounding box center [41, 35] width 77 height 31
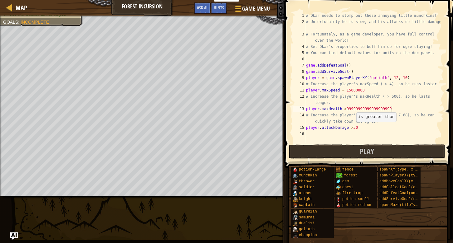
scroll to position [3, 4]
drag, startPoint x: 353, startPoint y: 128, endPoint x: 358, endPoint y: 128, distance: 5.3
click at [358, 128] on div "# Okar needs to stomp out these annoying little munchkins! # Unfortunately he i…" at bounding box center [374, 83] width 139 height 143
click at [220, 9] on span "Hints" at bounding box center [219, 8] width 10 height 6
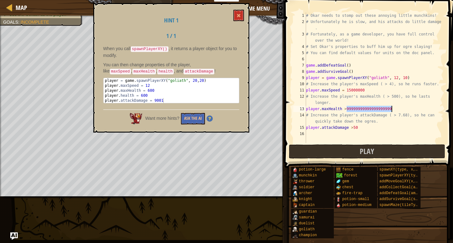
drag, startPoint x: 346, startPoint y: 111, endPoint x: 403, endPoint y: 111, distance: 57.0
click at [403, 111] on div "# Okar needs to stomp out these annoying little munchkins! # Unfortunately he i…" at bounding box center [374, 83] width 139 height 143
drag, startPoint x: 347, startPoint y: 90, endPoint x: 365, endPoint y: 92, distance: 18.2
click at [365, 92] on div "# Okar needs to stomp out these annoying little munchkins! # Unfortunately he i…" at bounding box center [374, 83] width 139 height 143
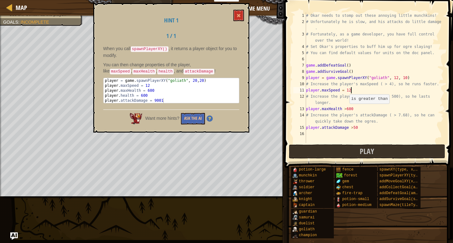
click at [346, 110] on div "# Okar needs to stomp out these annoying little munchkins! # Unfortunately he i…" at bounding box center [374, 83] width 139 height 143
click at [367, 129] on div "# Okar needs to stomp out these annoying little munchkins! # Unfortunately he i…" at bounding box center [374, 83] width 139 height 143
click at [357, 128] on div "# Okar needs to stomp out these annoying little munchkins! # Unfortunately he i…" at bounding box center [374, 83] width 139 height 143
click at [352, 128] on div "# Okar needs to stomp out these annoying little munchkins! # Unfortunately he i…" at bounding box center [374, 83] width 139 height 143
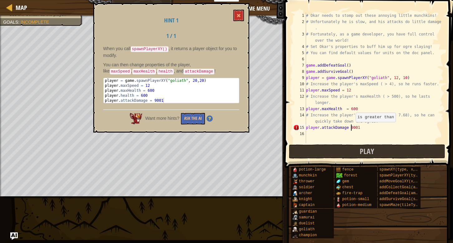
scroll to position [3, 4]
drag, startPoint x: 394, startPoint y: 77, endPoint x: 397, endPoint y: 77, distance: 3.2
click at [397, 77] on div "# Okar needs to stomp out these annoying little munchkins! # Unfortunately he i…" at bounding box center [374, 83] width 139 height 143
drag, startPoint x: 403, startPoint y: 78, endPoint x: 407, endPoint y: 78, distance: 4.1
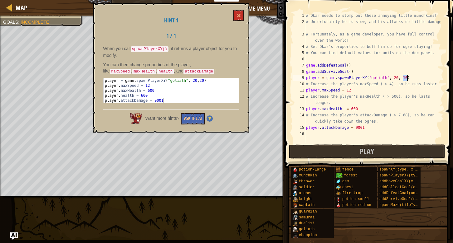
click at [407, 78] on div "# Okar needs to stomp out these annoying little munchkins! # Unfortunately he i…" at bounding box center [374, 83] width 139 height 143
type textarea "player = game.spawnPlayerXY("goliath", 20, 20)"
click at [361, 156] on span "Play" at bounding box center [366, 152] width 14 height 10
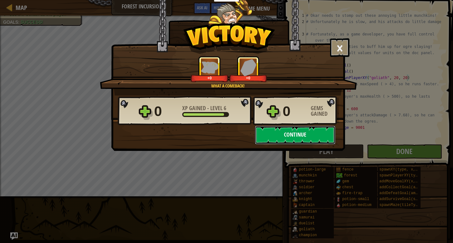
click at [328, 133] on button "Continue" at bounding box center [295, 135] width 80 height 19
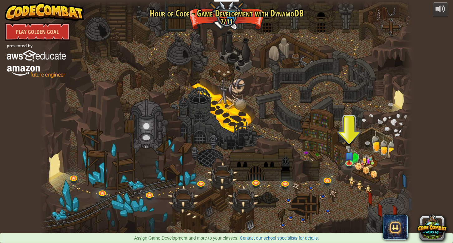
click at [350, 129] on div at bounding box center [226, 121] width 373 height 243
click at [348, 155] on img at bounding box center [348, 152] width 9 height 22
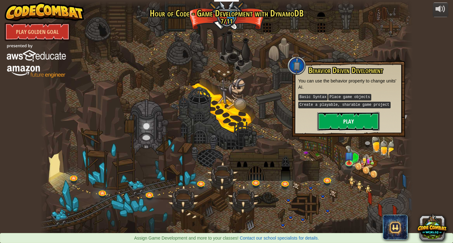
click at [348, 120] on button "Play" at bounding box center [348, 121] width 62 height 19
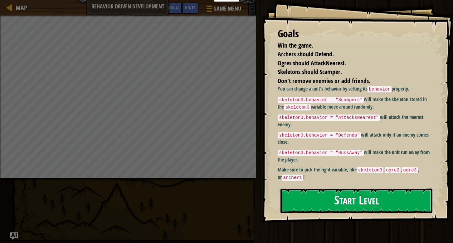
click at [348, 207] on button "Start Level" at bounding box center [356, 201] width 152 height 25
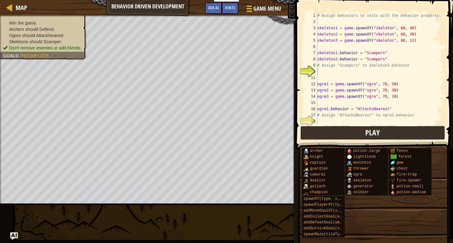
click at [366, 132] on span "Play" at bounding box center [372, 133] width 14 height 10
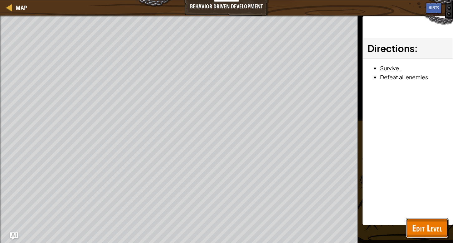
click at [420, 231] on span "Edit Level" at bounding box center [427, 228] width 30 height 13
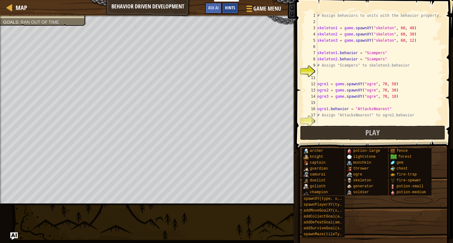
click at [230, 7] on span "Hints" at bounding box center [230, 8] width 10 height 6
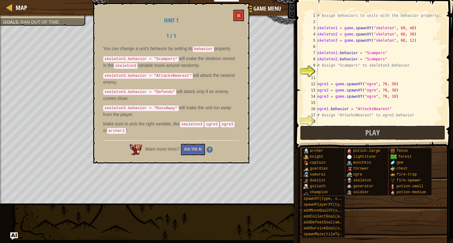
drag, startPoint x: 104, startPoint y: 106, endPoint x: 171, endPoint y: 104, distance: 66.7
click at [171, 106] on code "skeleton3.behavior = "RunsAway"" at bounding box center [140, 109] width 75 height 6
click at [322, 46] on div "# Assign behaviors to units with the behavior property. skeleton1 = game . spaw…" at bounding box center [380, 74] width 128 height 125
type textarea "skeleton3.behavior = "RunsAway""
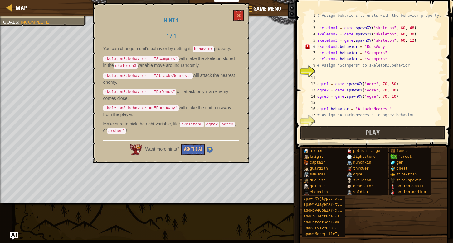
scroll to position [3, 5]
click at [321, 72] on div "# Assign behaviors to units with the behavior property. skeleton1 = game . spaw…" at bounding box center [380, 74] width 128 height 125
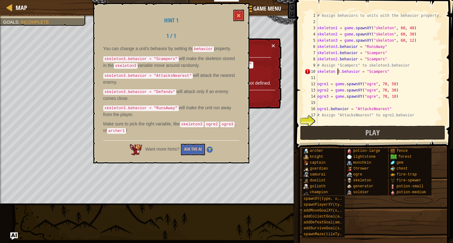
click at [338, 71] on div "# Assign behaviors to units with the behavior property. skeleton1 = game . spaw…" at bounding box center [380, 74] width 128 height 125
type textarea "skeleton3.behavior = "Scampers""
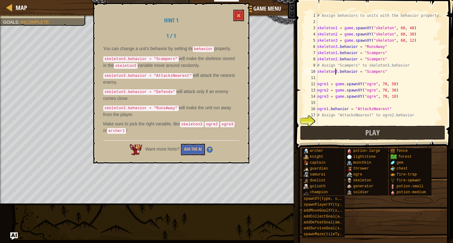
click at [325, 78] on div "# Assign behaviors to units with the behavior property. skeleton1 = game . spaw…" at bounding box center [380, 74] width 128 height 125
click at [352, 133] on button "Play" at bounding box center [372, 133] width 145 height 14
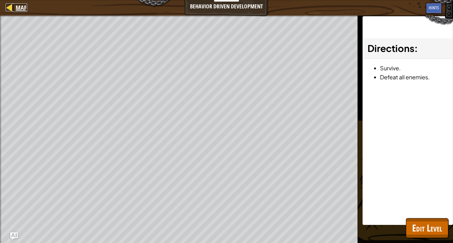
click at [21, 7] on span "Map" at bounding box center [22, 7] width 12 height 8
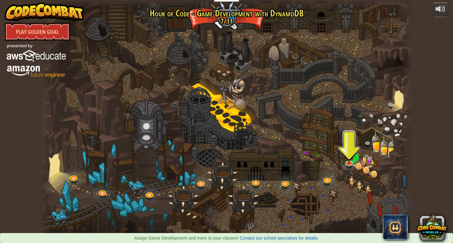
click at [344, 136] on div at bounding box center [226, 121] width 373 height 243
click at [345, 139] on div at bounding box center [226, 121] width 373 height 243
click at [350, 152] on img at bounding box center [348, 152] width 9 height 22
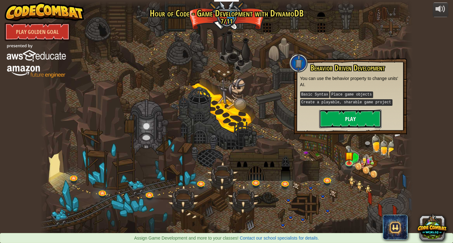
click at [352, 118] on button "Play" at bounding box center [350, 119] width 62 height 19
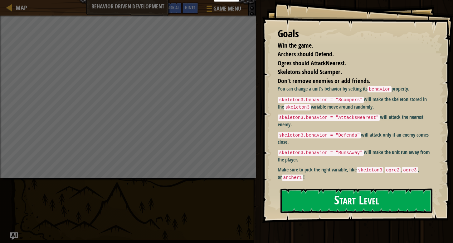
click at [352, 201] on button "Start Level" at bounding box center [356, 201] width 152 height 25
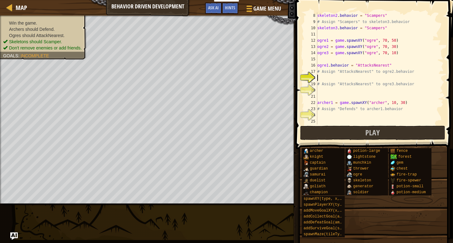
scroll to position [50, 0]
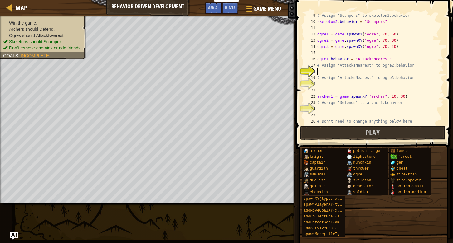
click at [320, 108] on div "# Assign "Scampers" to skeleton3.behavior skeleton3 . behavior = "Scampers" ogr…" at bounding box center [380, 74] width 128 height 125
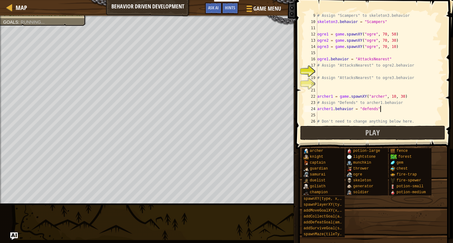
scroll to position [3, 5]
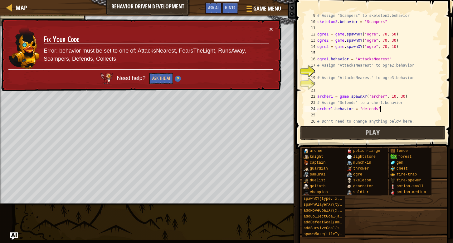
click at [364, 109] on div "# Assign "Scampers" to skeleton3.behavior skeleton3 . behavior = "Scampers" ogr…" at bounding box center [380, 74] width 128 height 125
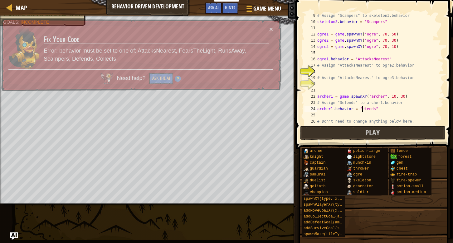
type textarea "archer1.behavior = "Defends""
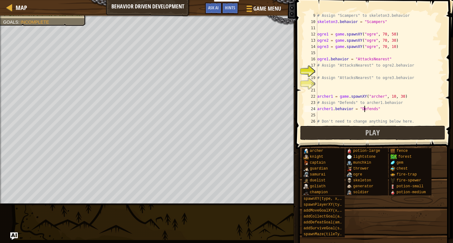
scroll to position [3, 4]
click at [320, 84] on div "# Assign "Scampers" to skeleton3.behavior skeleton3 . behavior = "Scampers" ogr…" at bounding box center [380, 74] width 128 height 125
type textarea "ogre3.behavior = "AttacksNearest""
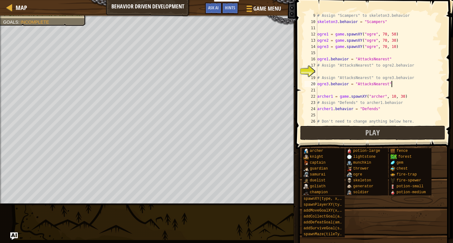
click at [322, 72] on div "# Assign "Scampers" to skeleton3.behavior skeleton3 . behavior = "Scampers" ogr…" at bounding box center [380, 74] width 128 height 125
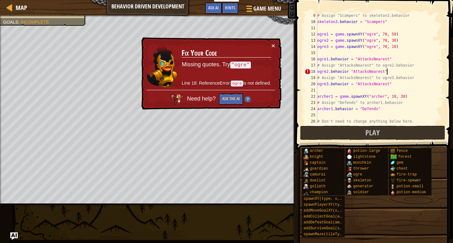
click at [317, 72] on div "# Assign "Scampers" to skeleton3.behavior skeleton3 . behavior = "Scampers" ogr…" at bounding box center [380, 74] width 128 height 125
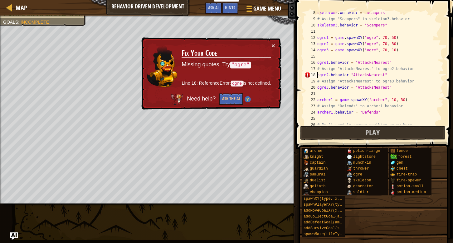
scroll to position [46, 0]
type textarea "ogre2.behavior "AttacksNearest""
click at [302, 79] on span at bounding box center [375, 66] width 162 height 168
click at [273, 46] on button "×" at bounding box center [273, 45] width 4 height 7
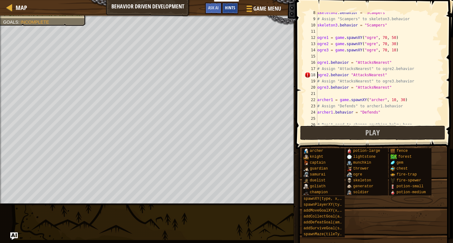
click at [230, 10] on span "Hints" at bounding box center [230, 8] width 10 height 6
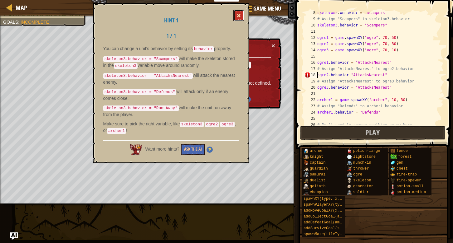
click at [239, 13] on span at bounding box center [238, 15] width 4 height 4
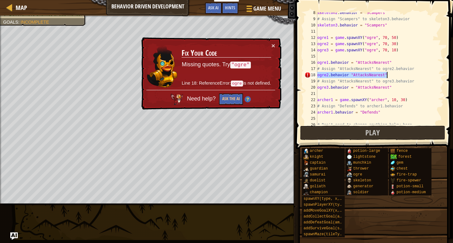
drag, startPoint x: 317, startPoint y: 76, endPoint x: 394, endPoint y: 75, distance: 77.6
click at [394, 75] on div "skeleton2 . behavior = "Scampers" # Assign "Scampers" to skeleton3.behavior ske…" at bounding box center [380, 72] width 128 height 125
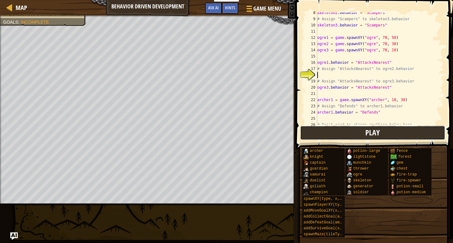
click at [368, 133] on span "Play" at bounding box center [372, 133] width 14 height 10
